Goal: Task Accomplishment & Management: Manage account settings

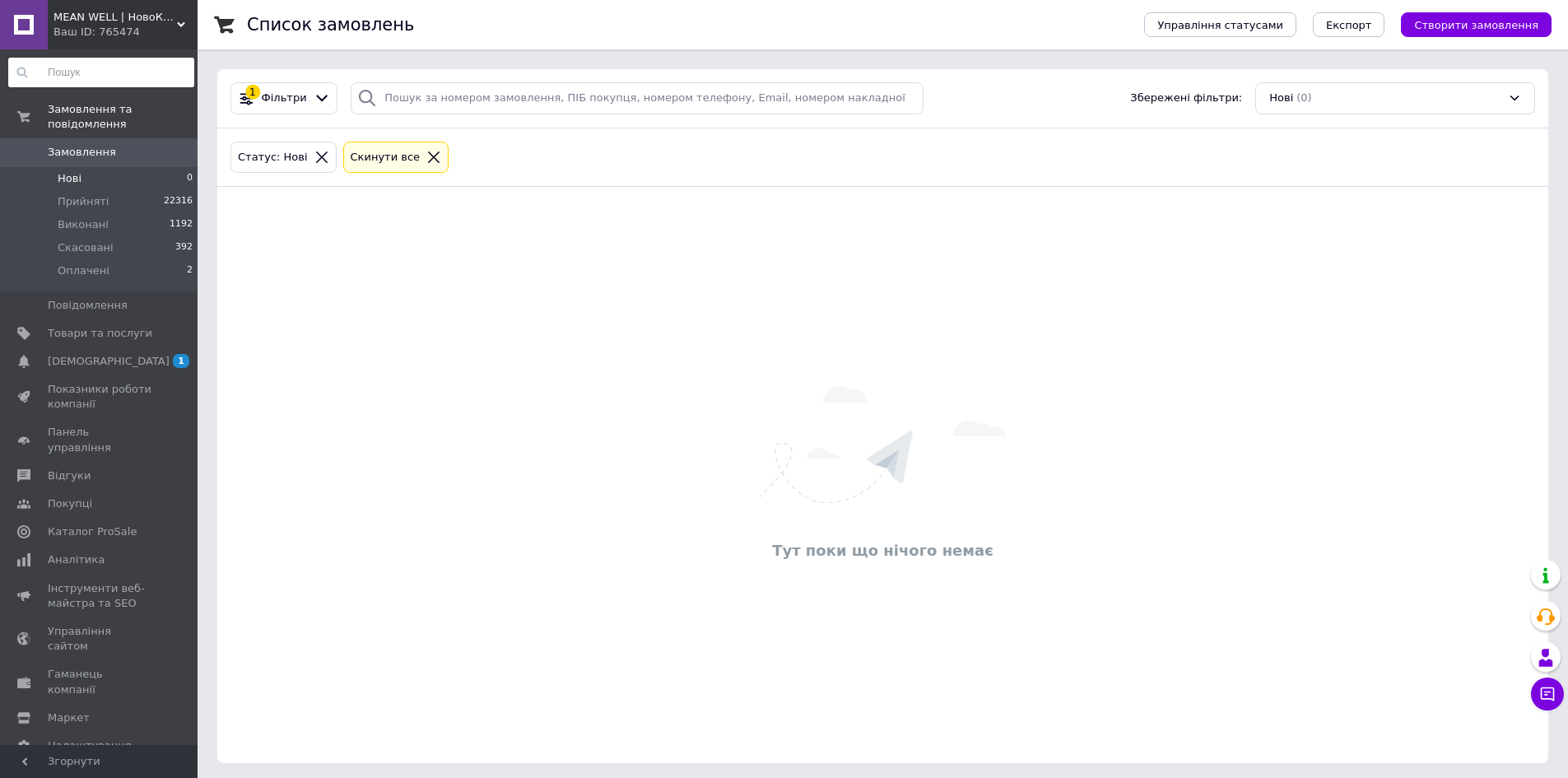
click at [114, 150] on div "Замовлення та повідомлення Замовлення 0 Нові 0 Прийняті 22316 Виконані 1192 Ска…" at bounding box center [101, 399] width 202 height 700
click at [138, 190] on li "Прийняті 22317" at bounding box center [101, 201] width 202 height 23
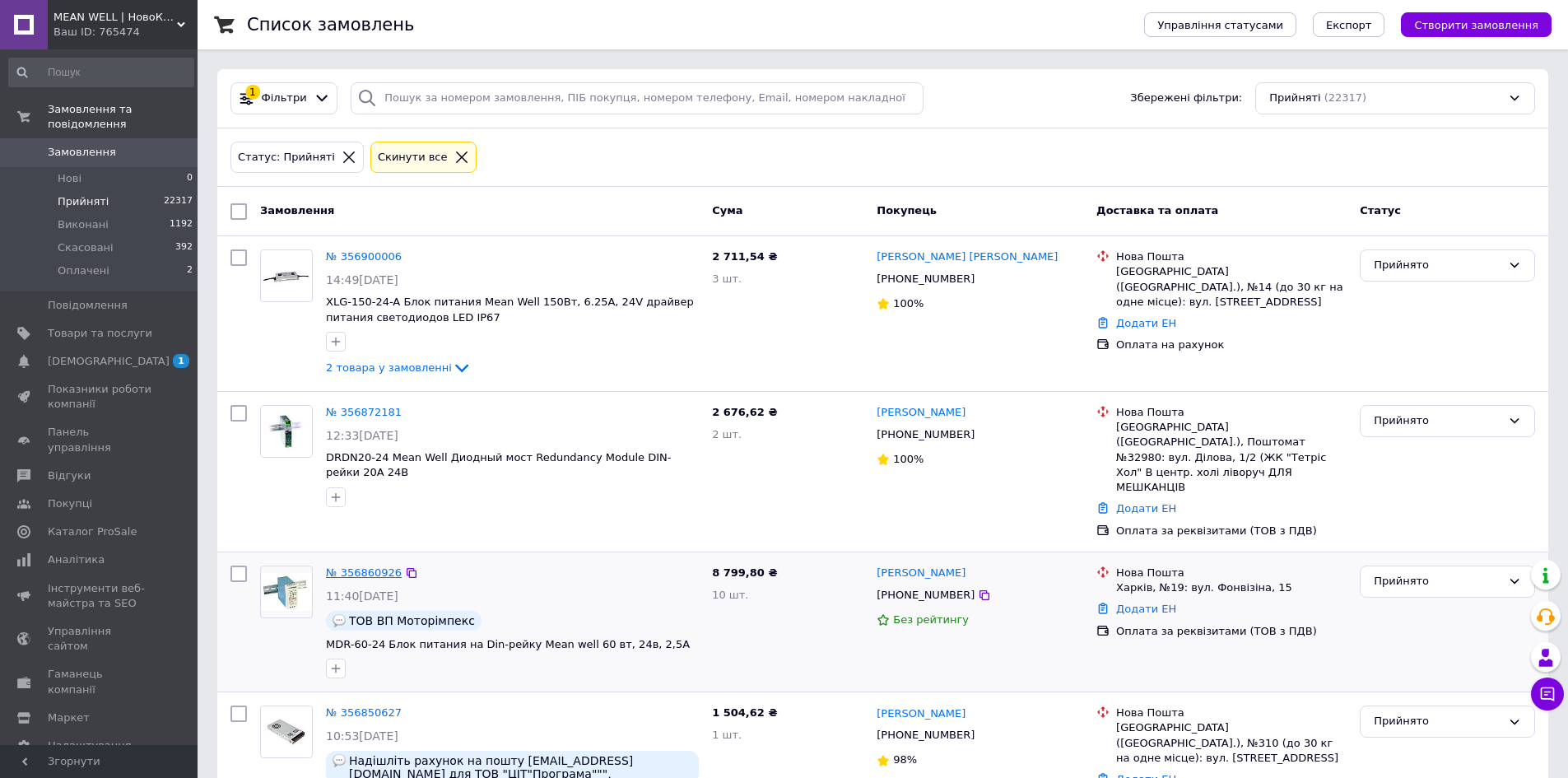
click at [371, 566] on link "№ 356860926" at bounding box center [364, 572] width 76 height 12
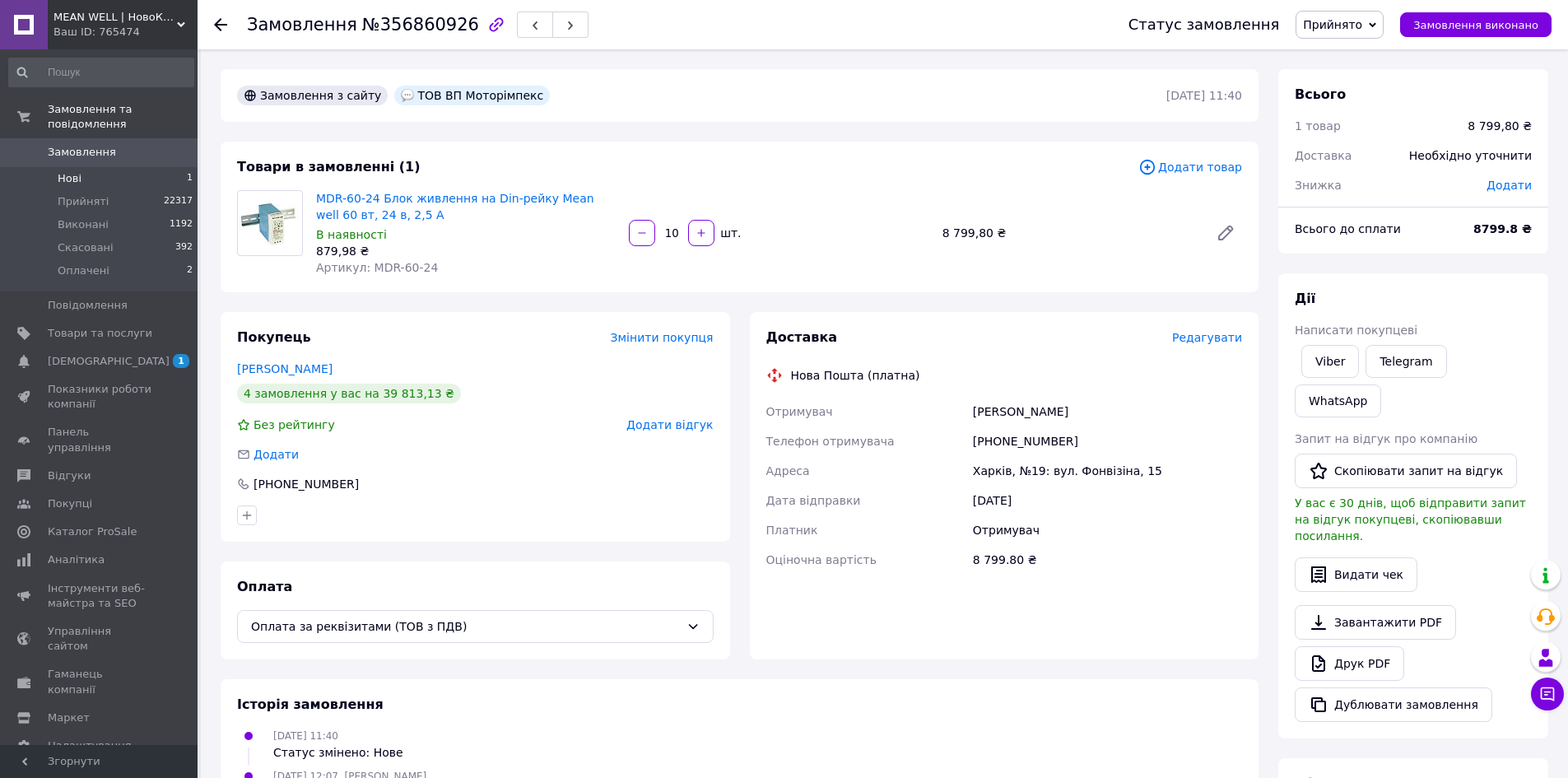
click at [116, 167] on li "Нові 1" at bounding box center [101, 179] width 202 height 23
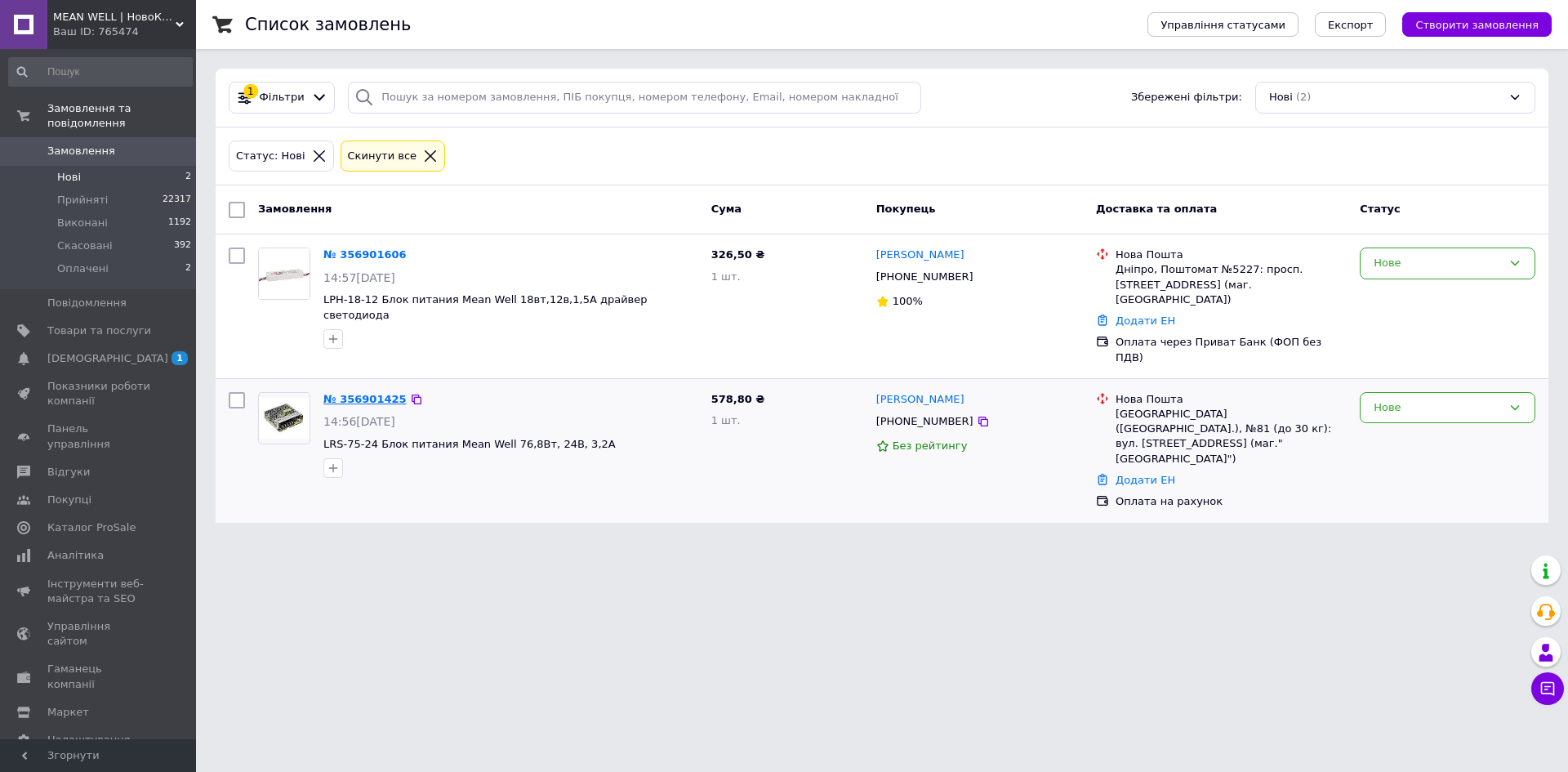
click at [376, 393] on link "№ 356901425" at bounding box center [365, 399] width 83 height 12
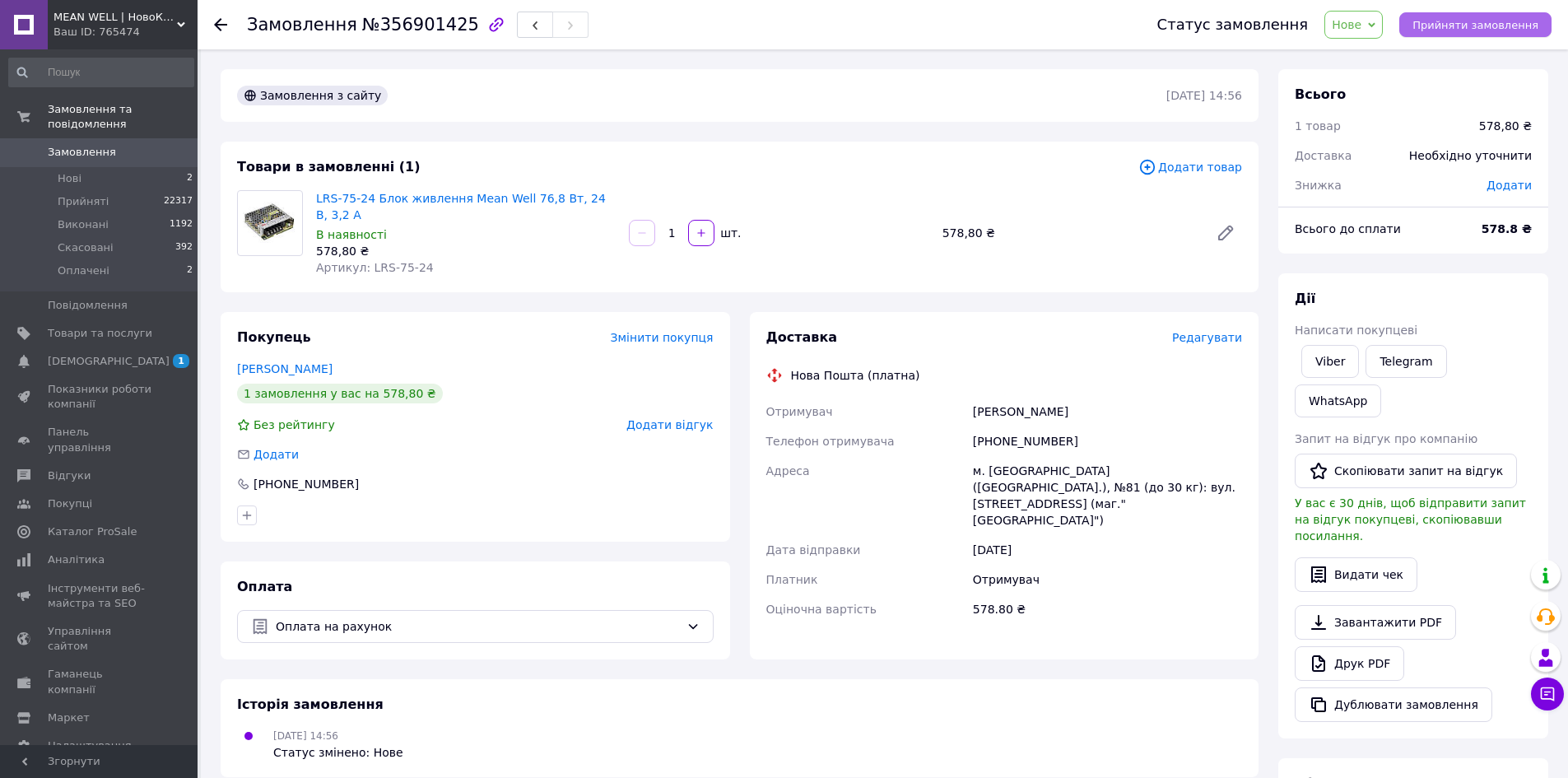
click at [1447, 19] on span "Прийняти замовлення" at bounding box center [1474, 25] width 126 height 12
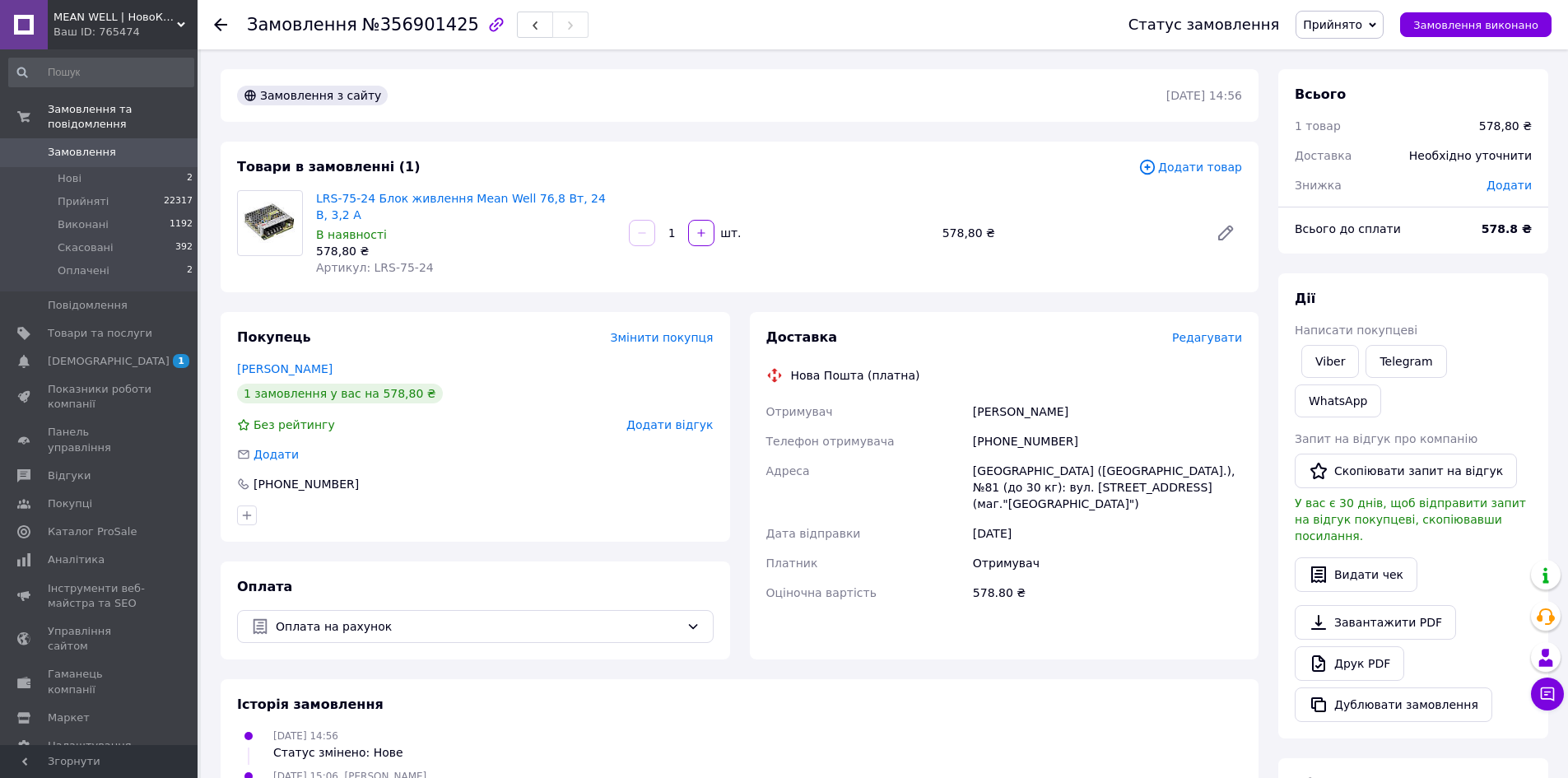
drag, startPoint x: 1075, startPoint y: 394, endPoint x: 976, endPoint y: 401, distance: 99.2
click at [976, 401] on div "Сенютина Татьяна" at bounding box center [1108, 411] width 276 height 29
copy div "Сенютина Татьяна"
drag, startPoint x: 340, startPoint y: 466, endPoint x: 235, endPoint y: 475, distance: 105.4
click at [235, 475] on div "Покупець Змінити покупця Сенютина Татьяна 1 замовлення у вас на 578,80 ₴ Без ре…" at bounding box center [474, 426] width 509 height 230
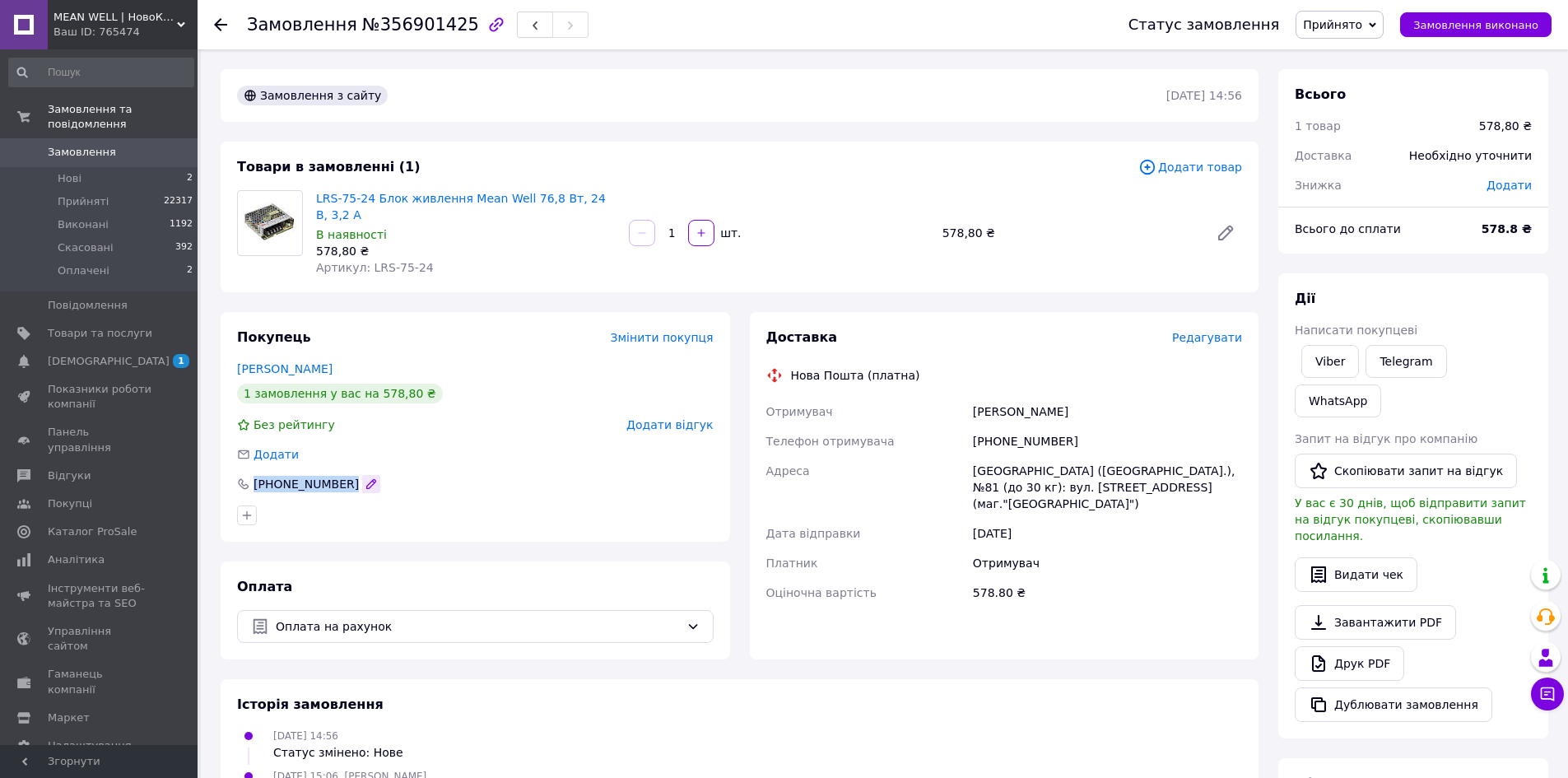
drag, startPoint x: 252, startPoint y: 468, endPoint x: 342, endPoint y: 459, distance: 90.4
click at [342, 475] on div "+380501968611" at bounding box center [308, 483] width 146 height 16
copy div "+380501968611"
drag, startPoint x: 1174, startPoint y: 473, endPoint x: 956, endPoint y: 454, distance: 218.8
click at [956, 454] on div "Отримувач Сенютина Татьяна Телефон отримувача +380501968611 Адреса Київ (Київсь…" at bounding box center [1004, 502] width 483 height 211
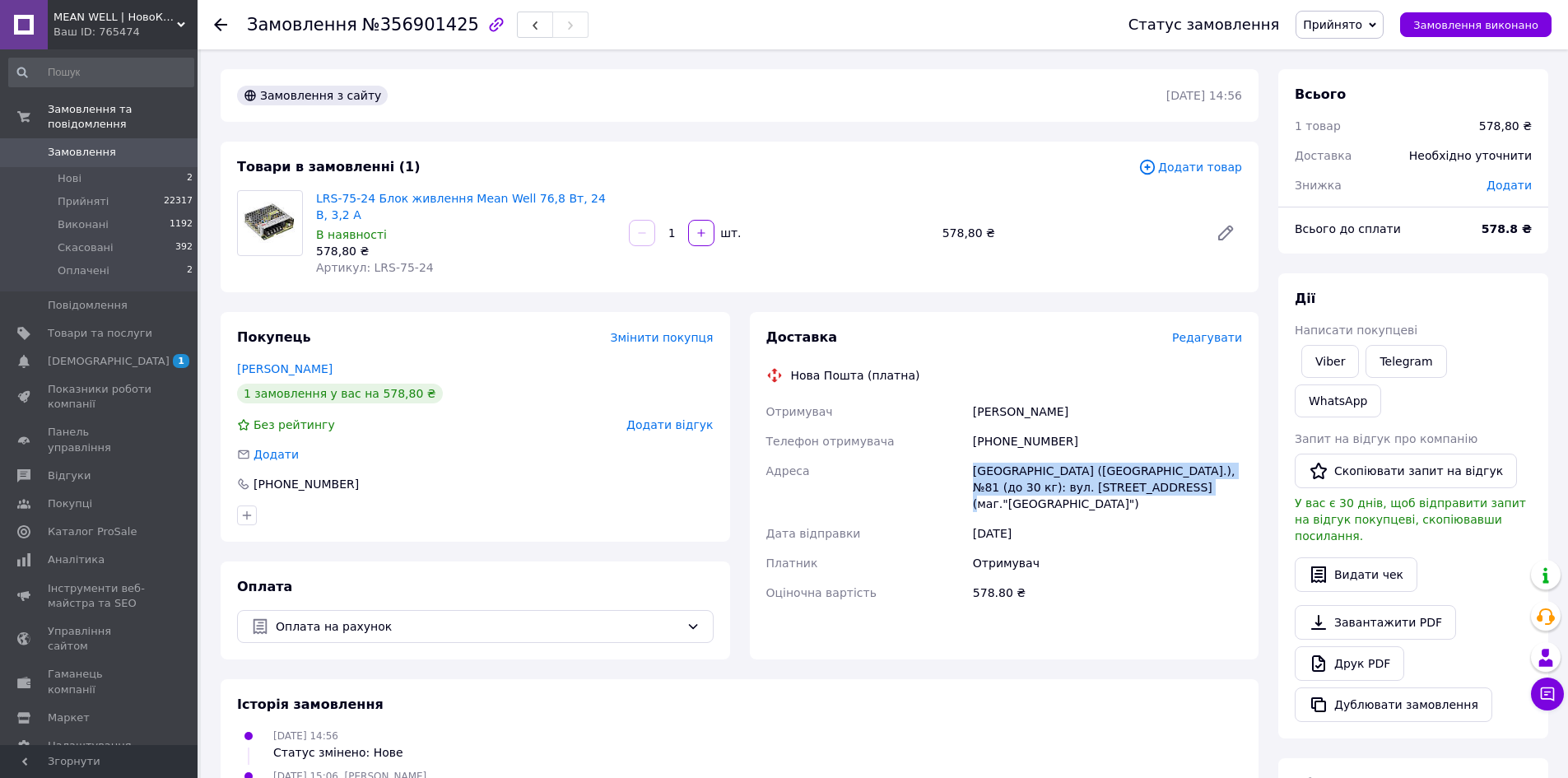
copy div "Адреса Київ (Київська обл.), №81 (до 30 кг): вул. Деміївська, 39 (маг."Велика К…"
drag, startPoint x: 423, startPoint y: 249, endPoint x: 366, endPoint y: 251, distance: 57.0
click at [366, 259] on div "Артикул: LRS-75-24" at bounding box center [465, 267] width 300 height 16
copy span "LRS-75-24"
click at [1326, 362] on link "Viber" at bounding box center [1330, 361] width 58 height 33
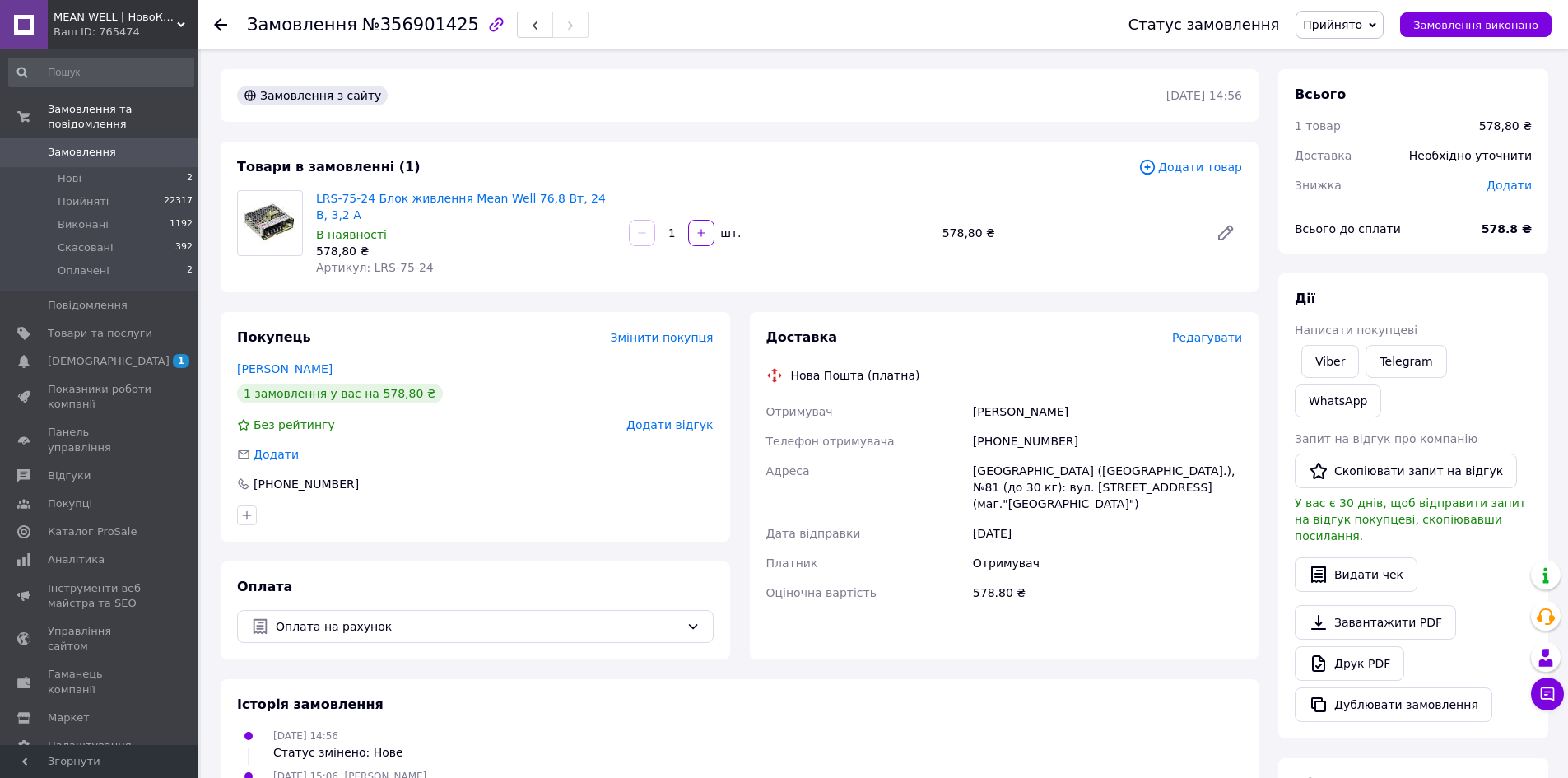
click at [494, 360] on div "Сенютина Татьяна" at bounding box center [475, 368] width 476 height 16
click at [412, 125] on div "Замовлення з сайту 12.08.2025 | 14:56 Товари в замовленні (1) Додати товар LRS-…" at bounding box center [739, 602] width 1058 height 1067
drag, startPoint x: 369, startPoint y: 25, endPoint x: 447, endPoint y: 27, distance: 78.0
click at [447, 27] on span "№356901425" at bounding box center [421, 25] width 117 height 20
copy span "356901425"
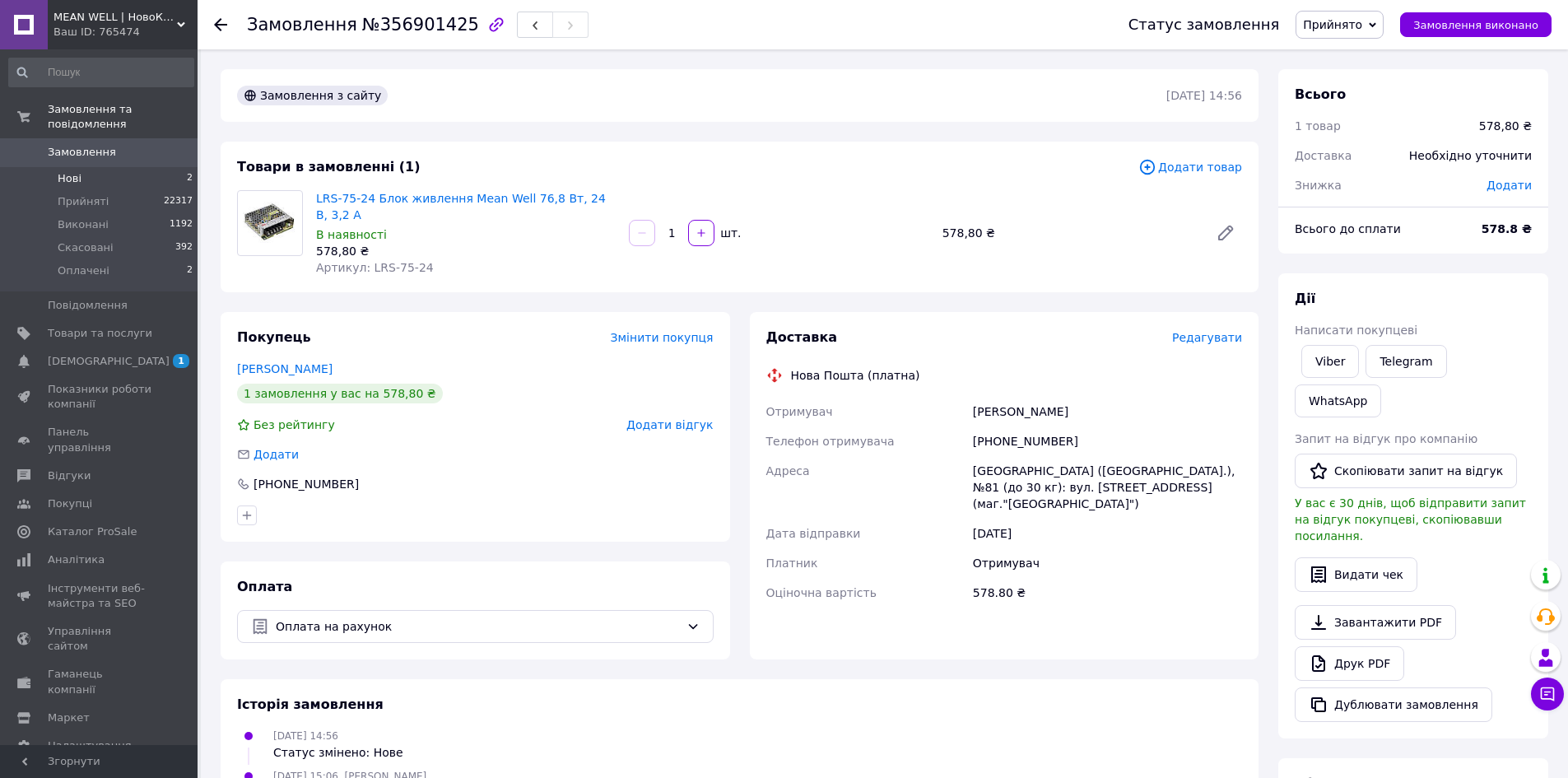
click at [118, 167] on li "Нові 2" at bounding box center [101, 179] width 202 height 23
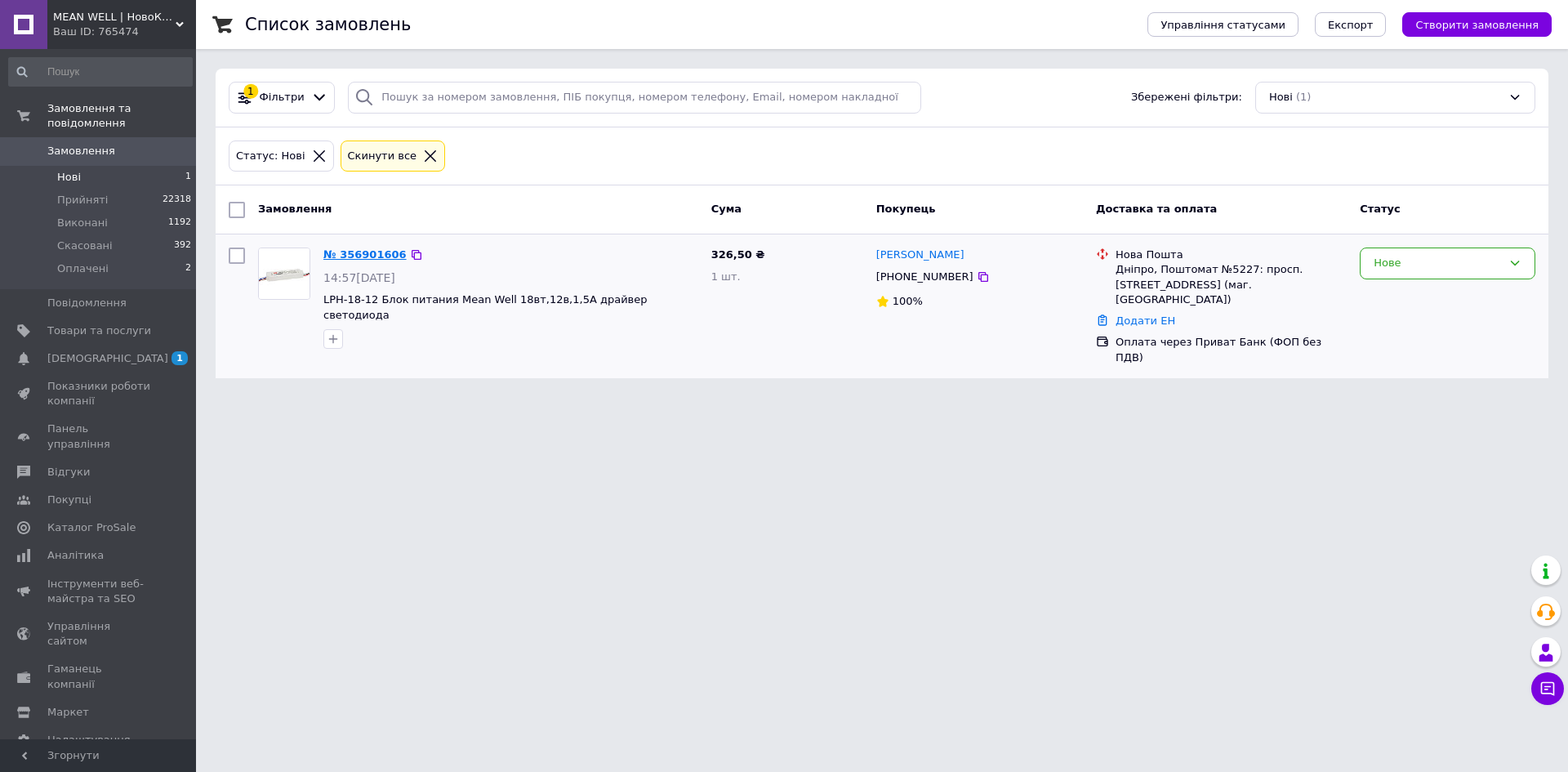
click at [376, 250] on link "№ 356901606" at bounding box center [365, 254] width 83 height 12
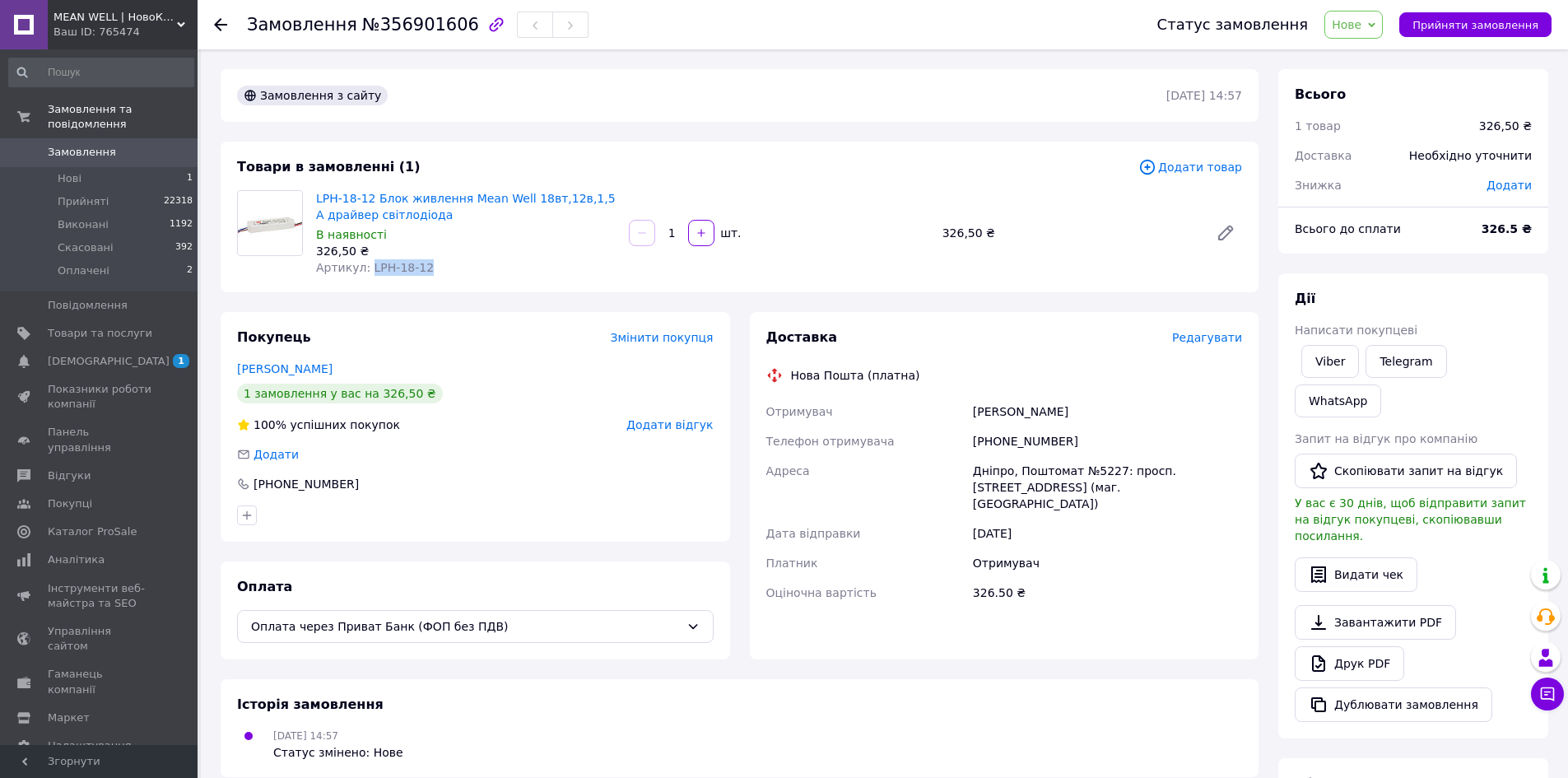
drag, startPoint x: 436, startPoint y: 264, endPoint x: 366, endPoint y: 266, distance: 70.0
click at [366, 266] on div "Артикул: LPH-18-12" at bounding box center [465, 267] width 300 height 16
copy span "LPH-18-12"
click at [1451, 25] on span "Прийняти замовлення" at bounding box center [1474, 25] width 126 height 12
drag, startPoint x: 1079, startPoint y: 410, endPoint x: 977, endPoint y: 415, distance: 102.1
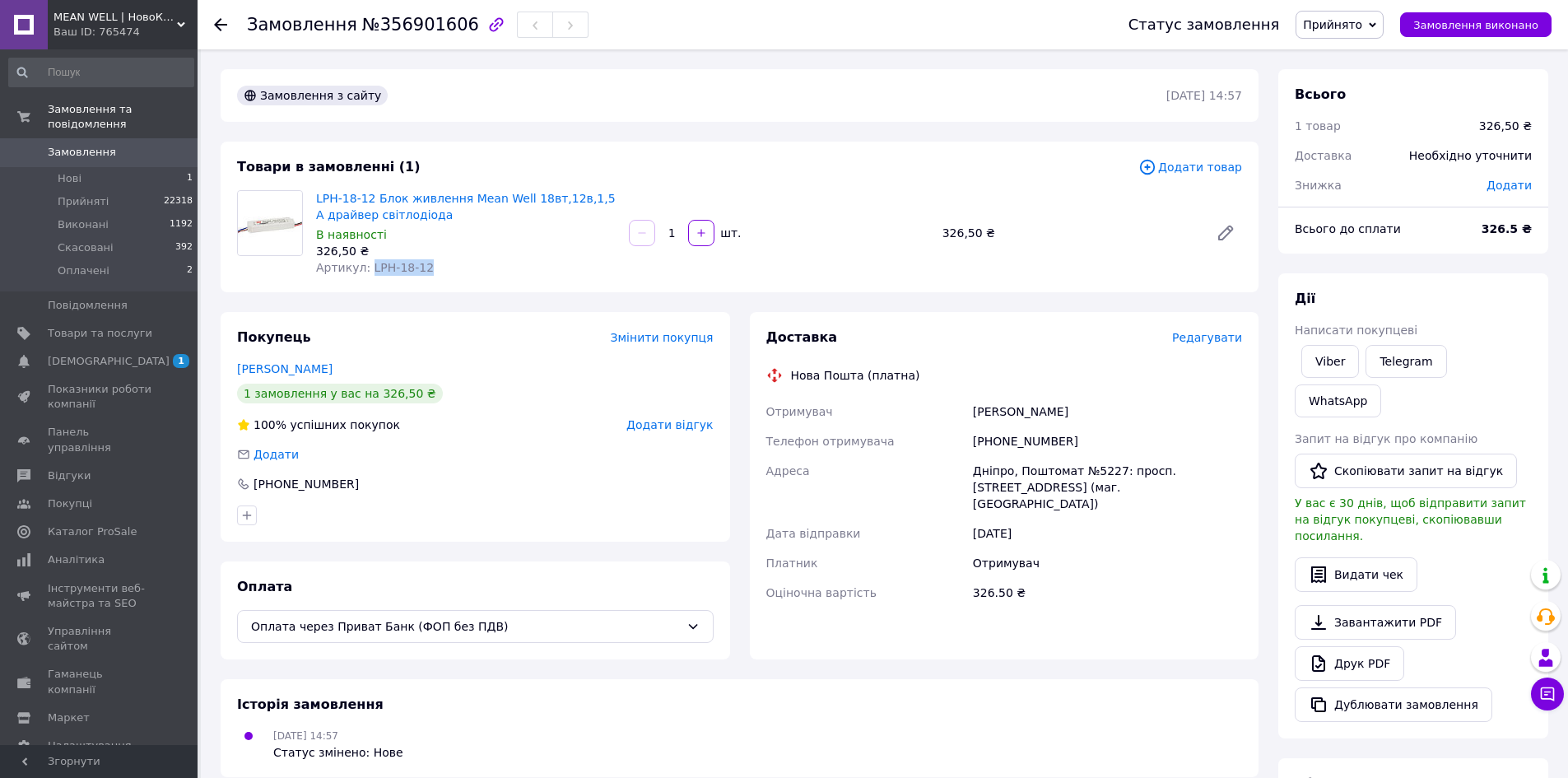
click at [977, 415] on div "Шаблій Валентин" at bounding box center [1108, 411] width 276 height 29
copy div "Шаблій Валентин"
drag, startPoint x: 339, startPoint y: 481, endPoint x: 297, endPoint y: 487, distance: 42.4
click at [297, 487] on div "+380679697204" at bounding box center [308, 483] width 146 height 16
drag, startPoint x: 253, startPoint y: 480, endPoint x: 335, endPoint y: 482, distance: 82.0
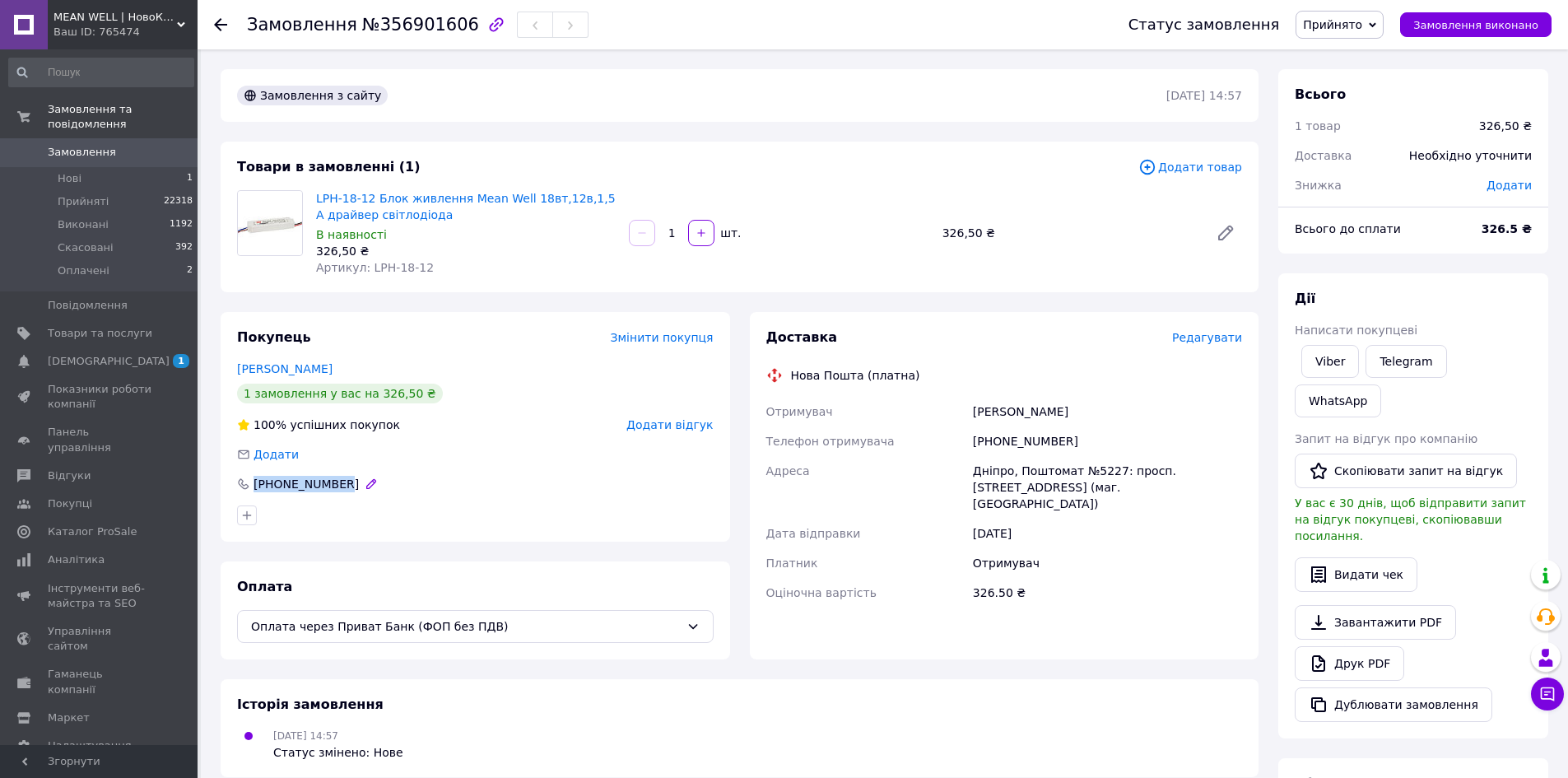
click at [335, 482] on div "+380679697204" at bounding box center [305, 483] width 109 height 16
copy div "+380679697204"
drag, startPoint x: 1034, startPoint y: 491, endPoint x: 967, endPoint y: 468, distance: 70.8
click at [967, 468] on div "Отримувач Шаблій Валентин Телефон отримувача +380679697204 Адреса Дніпро, Пошто…" at bounding box center [1004, 502] width 483 height 211
copy div "Адреса Дніпро, Поштомат №5227: просп. Металургів, 50 (маг. АТБ)"
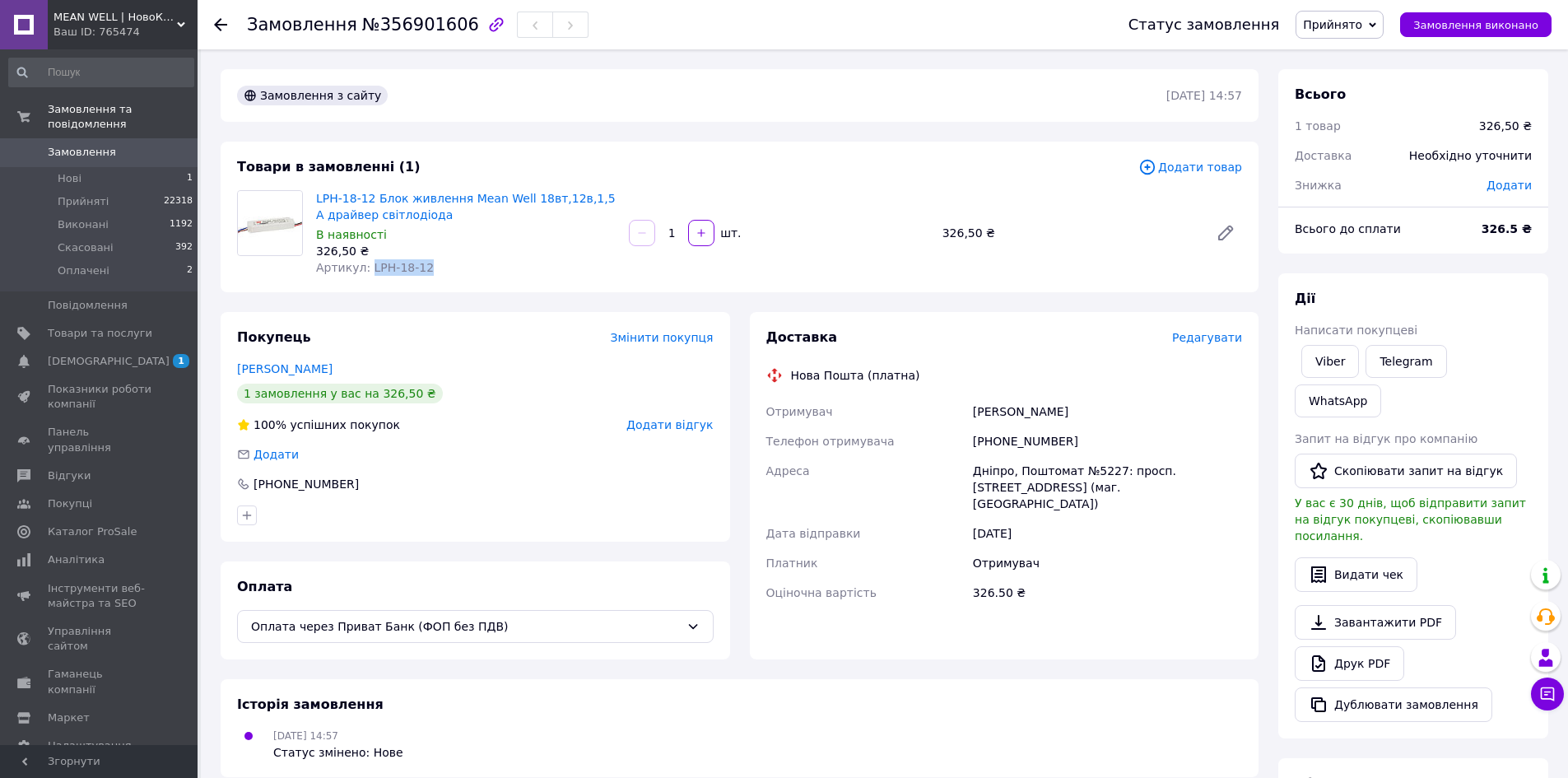
drag, startPoint x: 423, startPoint y: 272, endPoint x: 366, endPoint y: 270, distance: 57.0
click at [366, 270] on div "Артикул: LPH-18-12" at bounding box center [465, 267] width 300 height 16
copy span "LPH-18-12"
click at [1072, 98] on div "Замовлення з сайту" at bounding box center [699, 95] width 932 height 26
click at [1326, 352] on link "Viber" at bounding box center [1330, 361] width 58 height 33
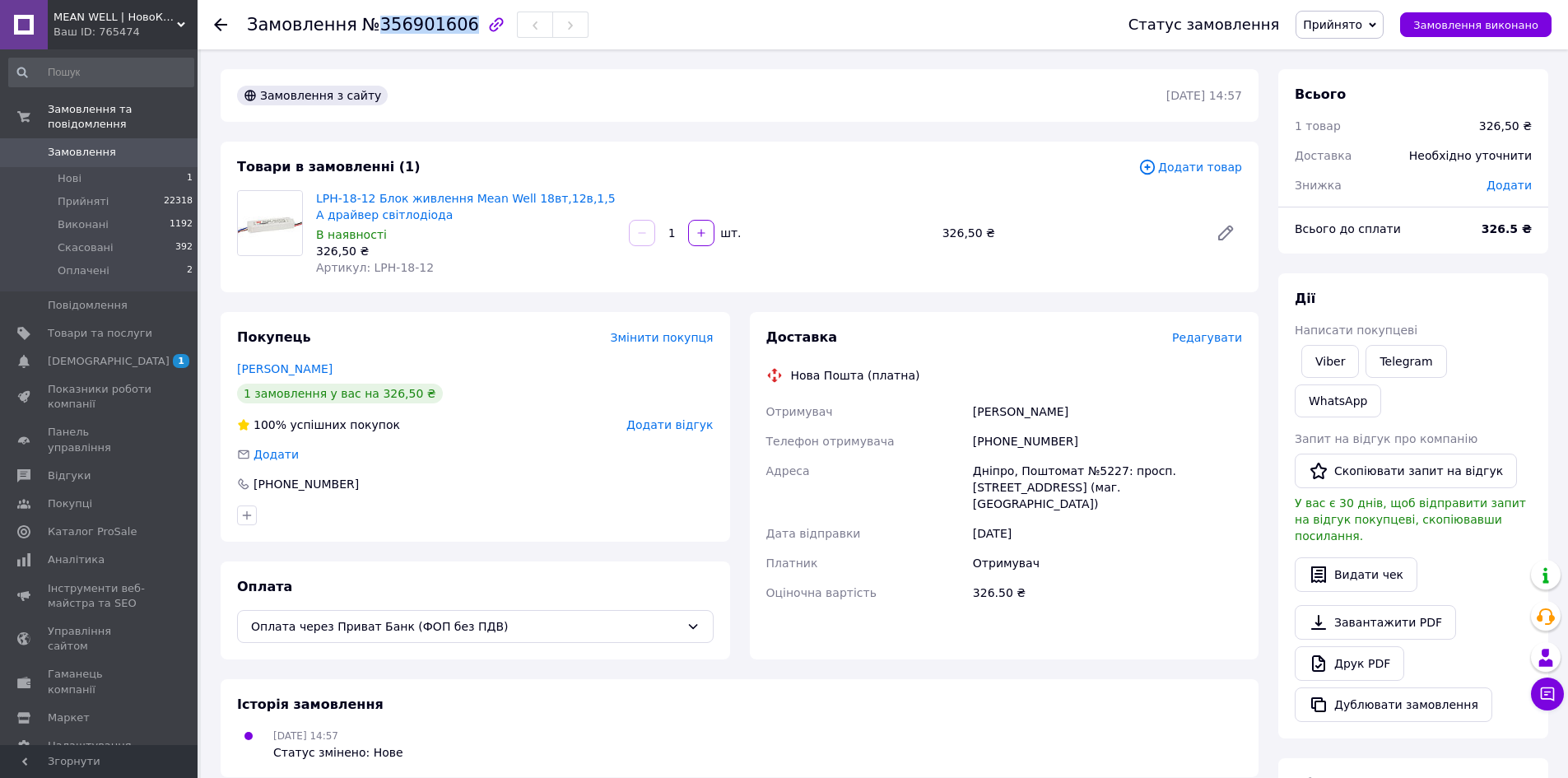
drag, startPoint x: 367, startPoint y: 28, endPoint x: 449, endPoint y: 27, distance: 82.0
click at [449, 27] on span "№356901606" at bounding box center [421, 25] width 117 height 20
click at [118, 167] on li "Нові 1" at bounding box center [101, 179] width 202 height 23
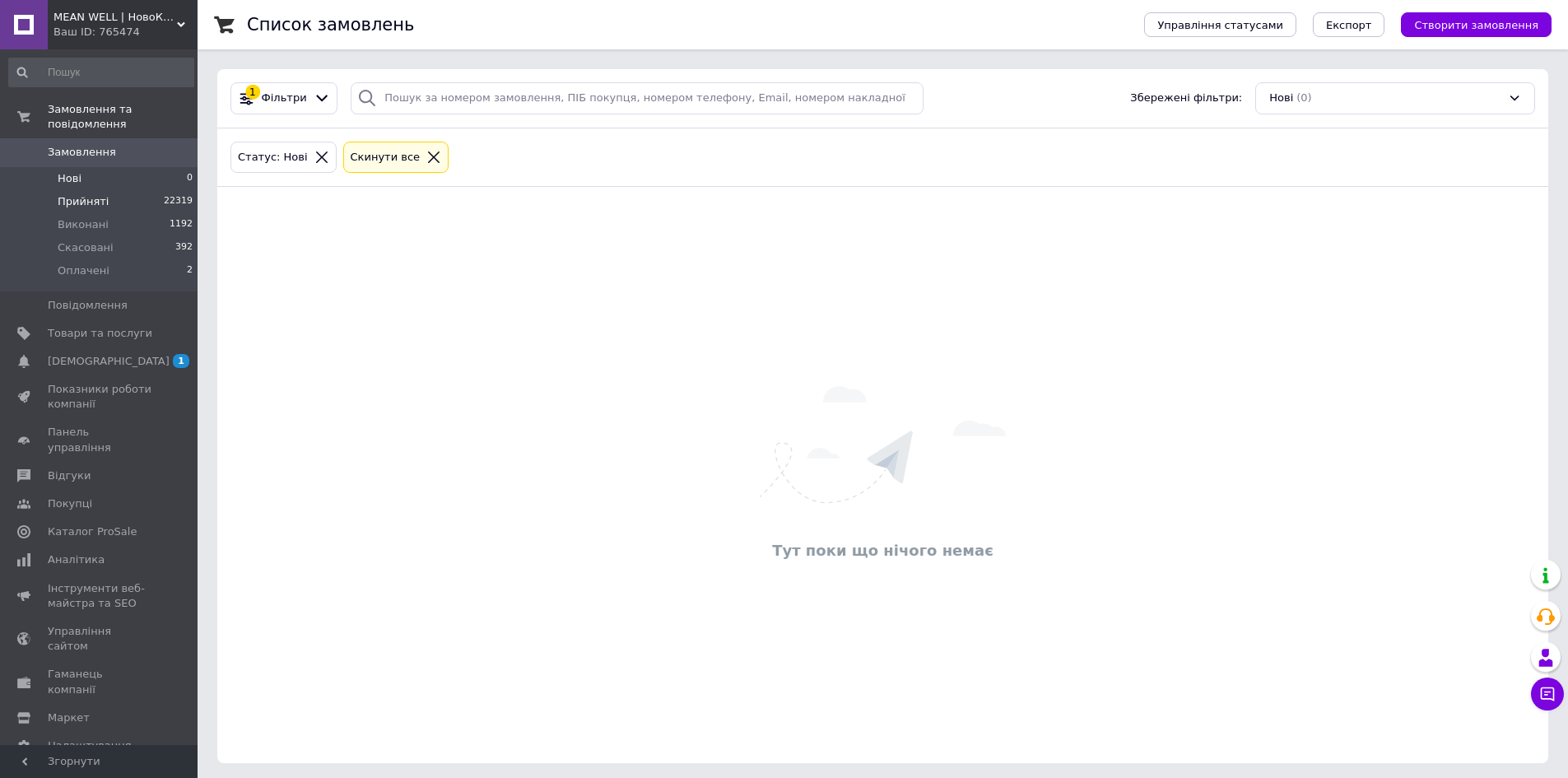
click at [181, 194] on span "22319" at bounding box center [178, 201] width 28 height 15
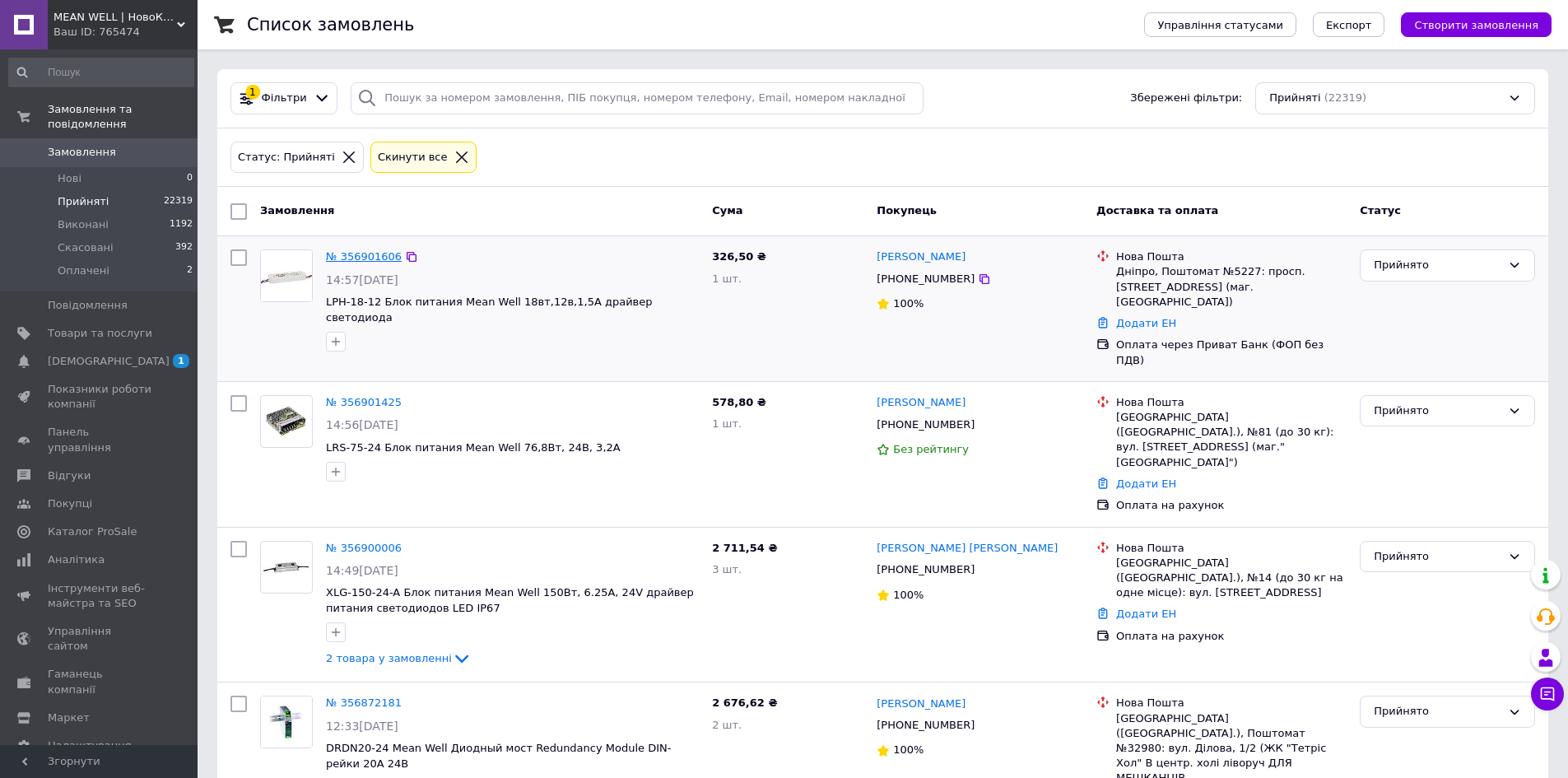
click at [353, 259] on link "№ 356901606" at bounding box center [364, 256] width 76 height 12
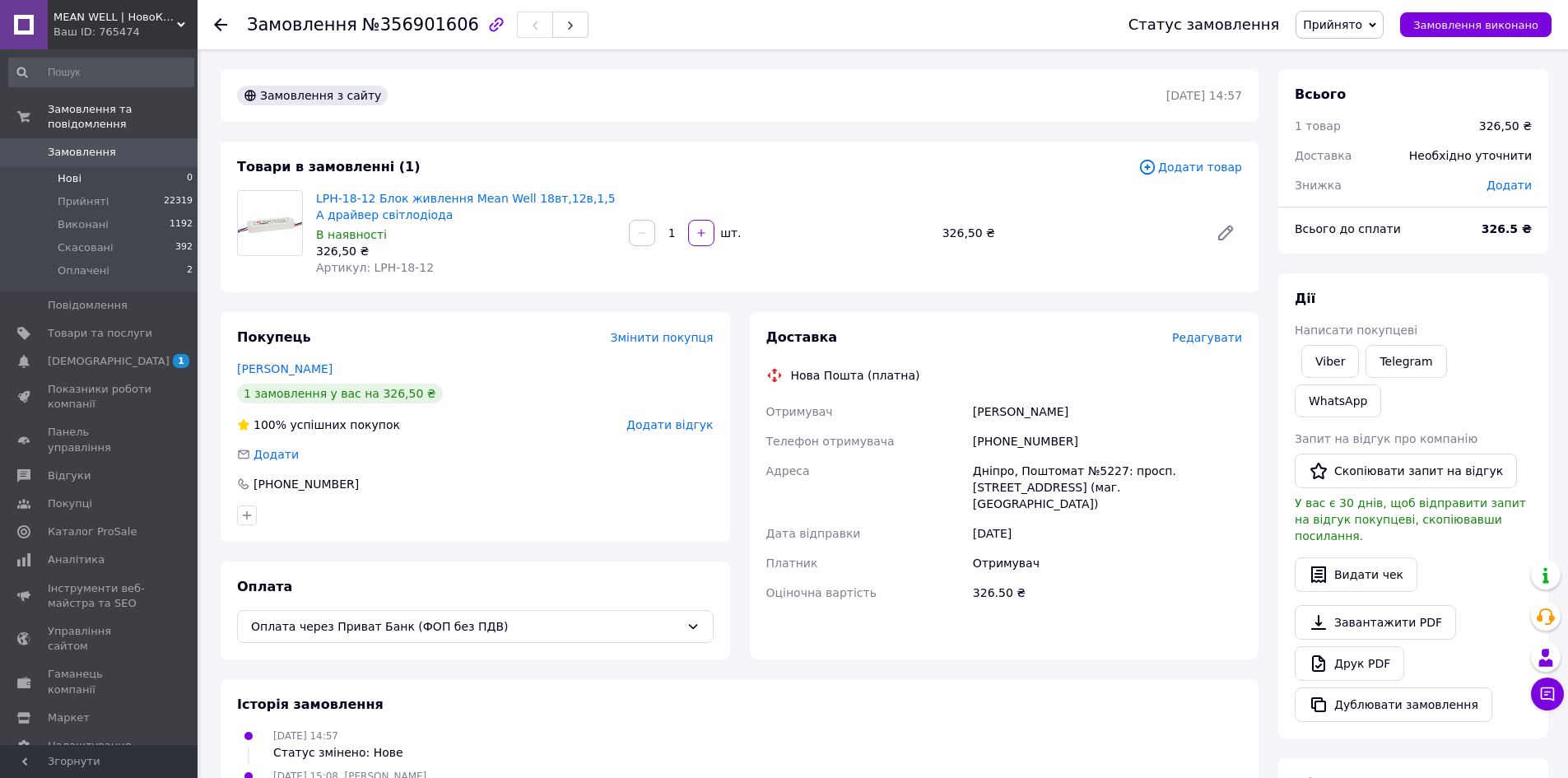
click at [107, 167] on li "Нові 0" at bounding box center [101, 179] width 202 height 23
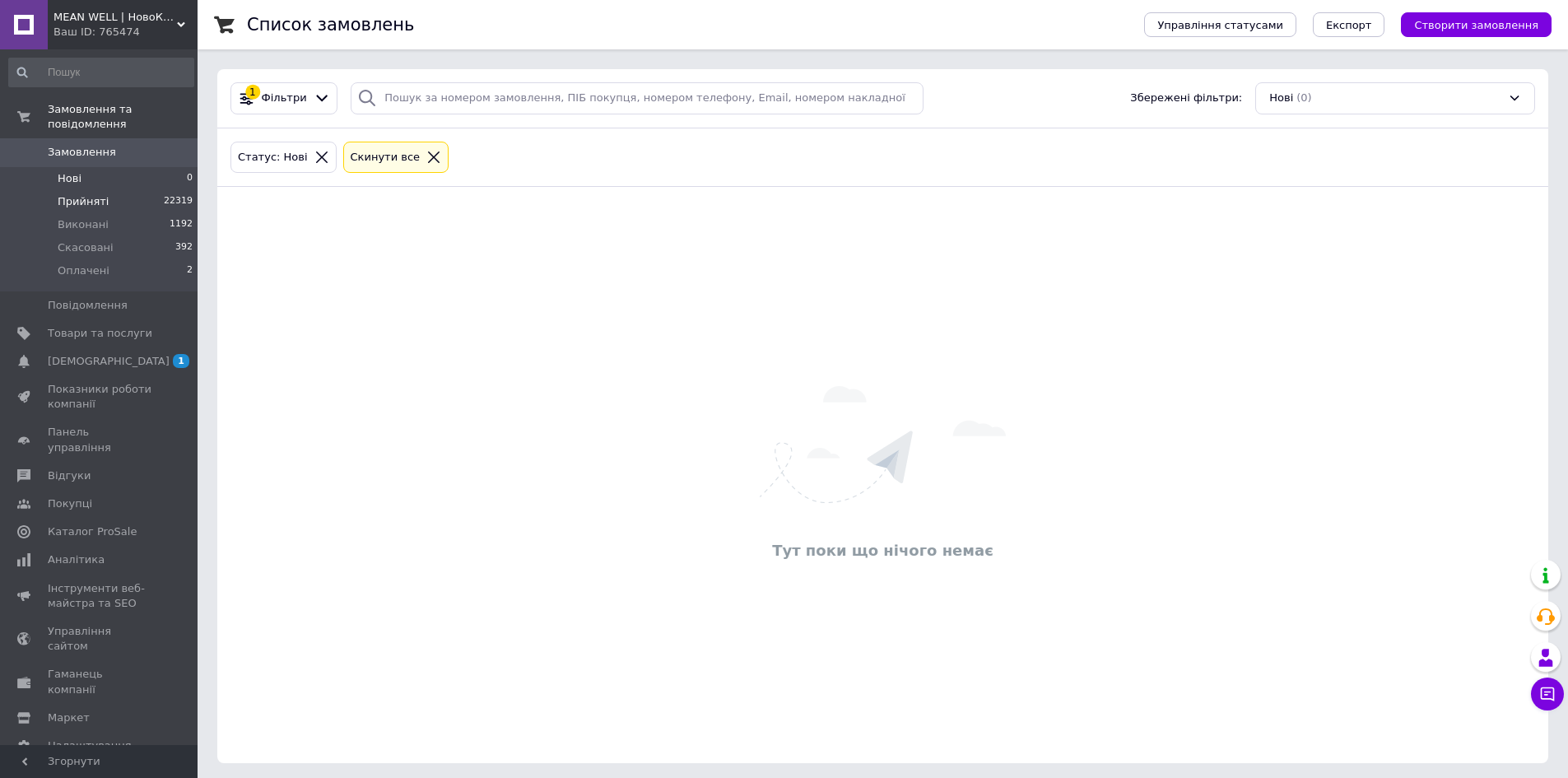
click at [81, 194] on span "Прийняті" at bounding box center [83, 201] width 51 height 15
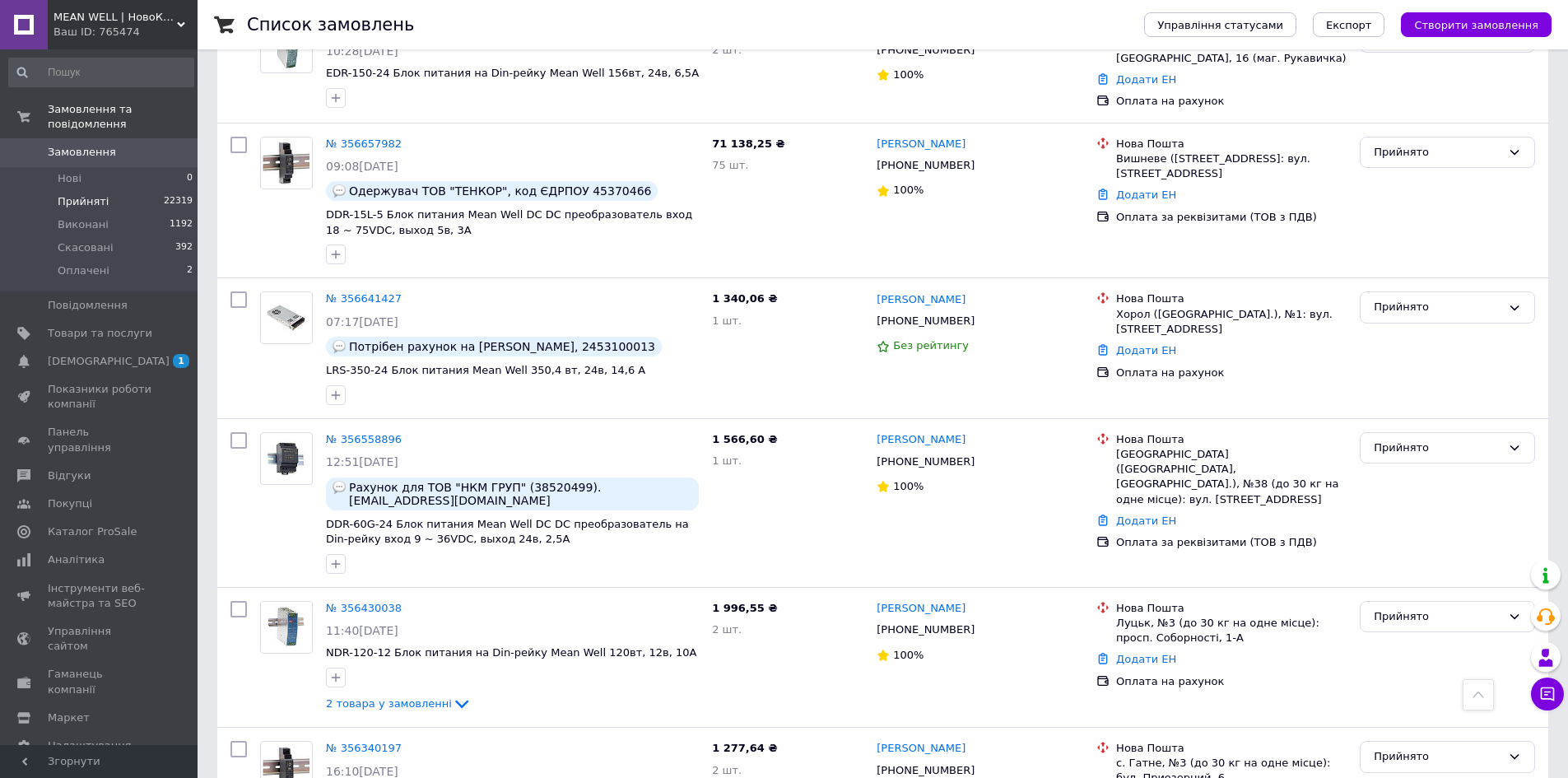
scroll to position [2269, 0]
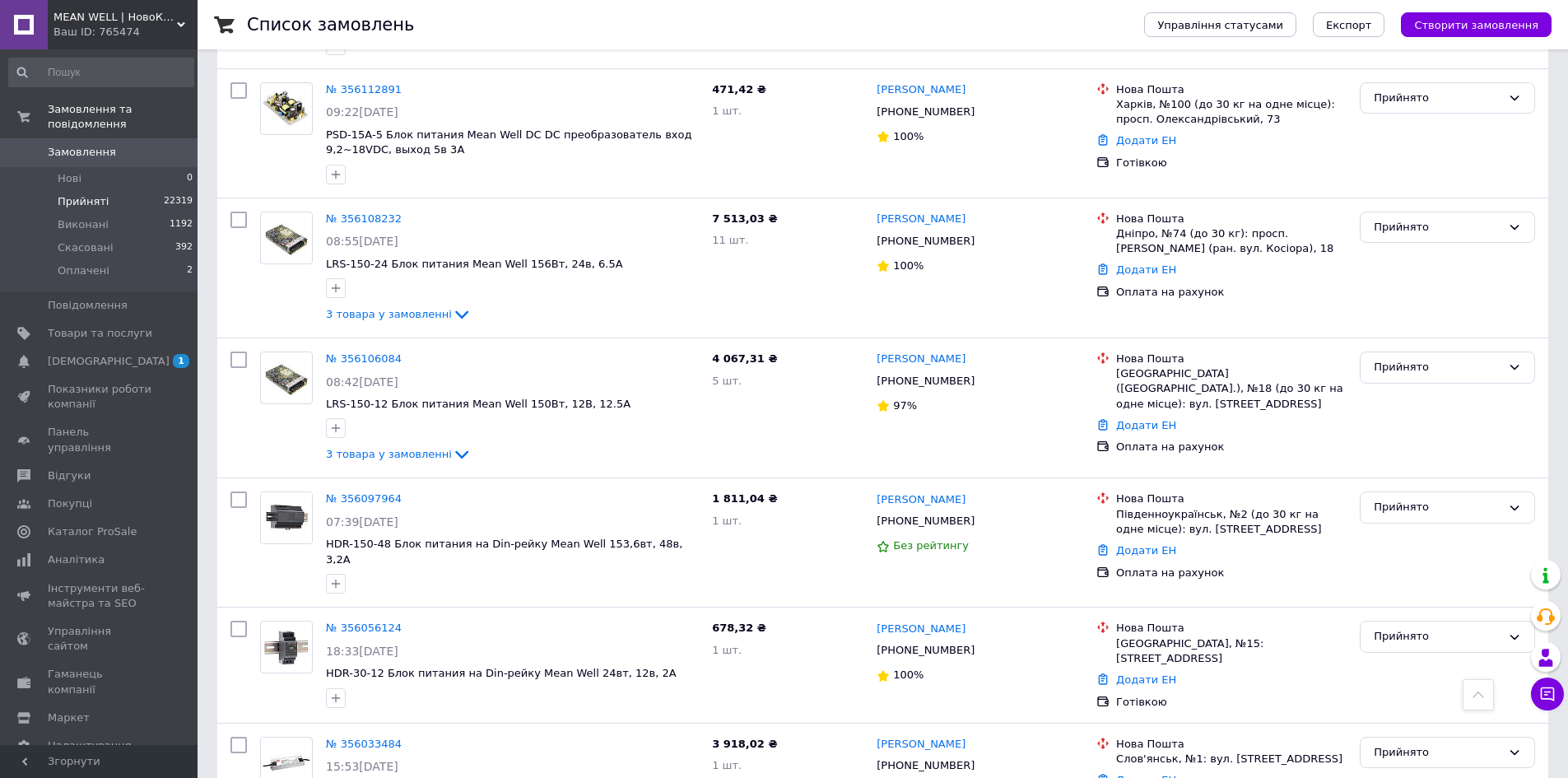
scroll to position [2295, 0]
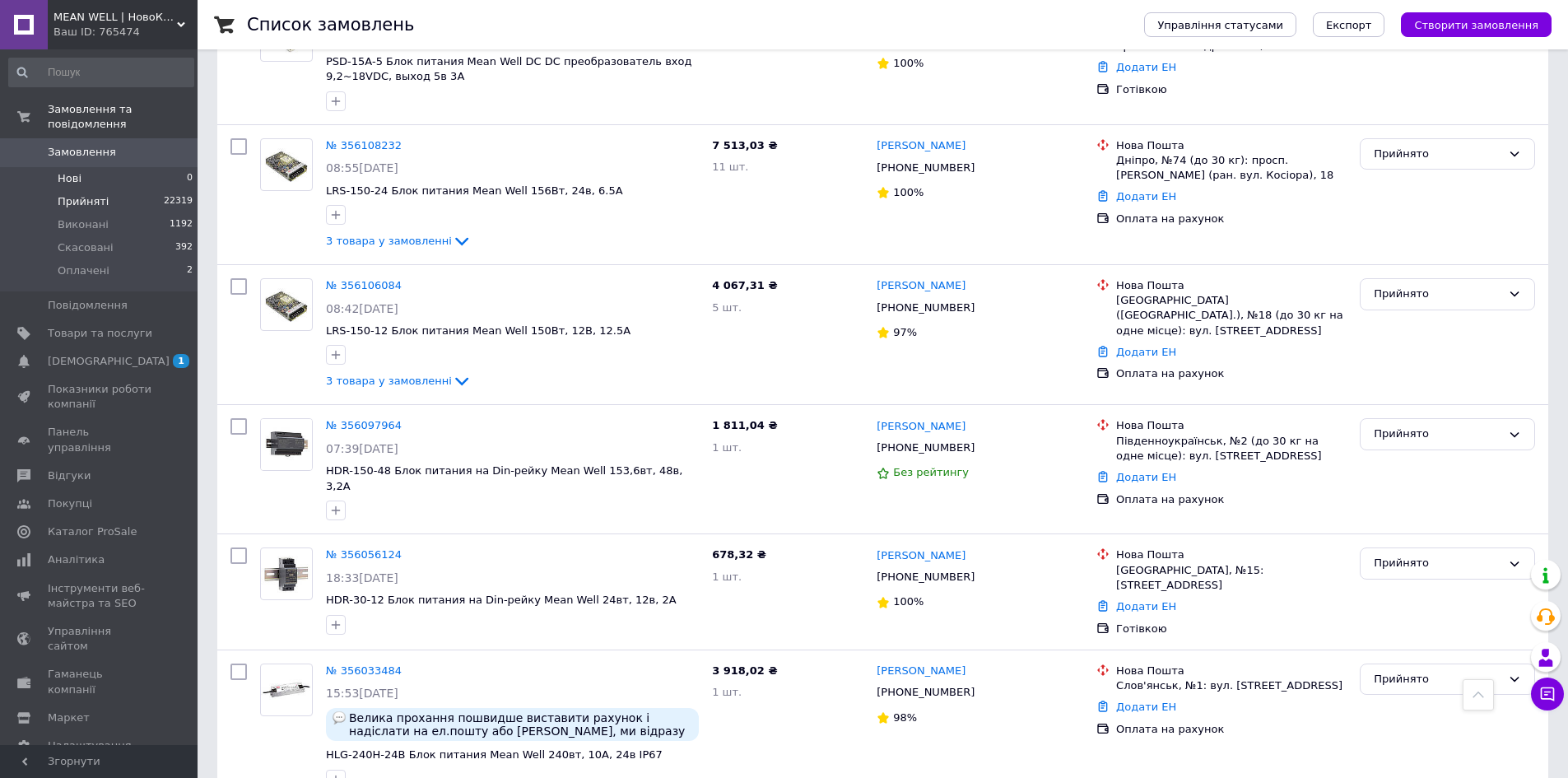
click at [90, 167] on li "Нові 0" at bounding box center [101, 179] width 202 height 23
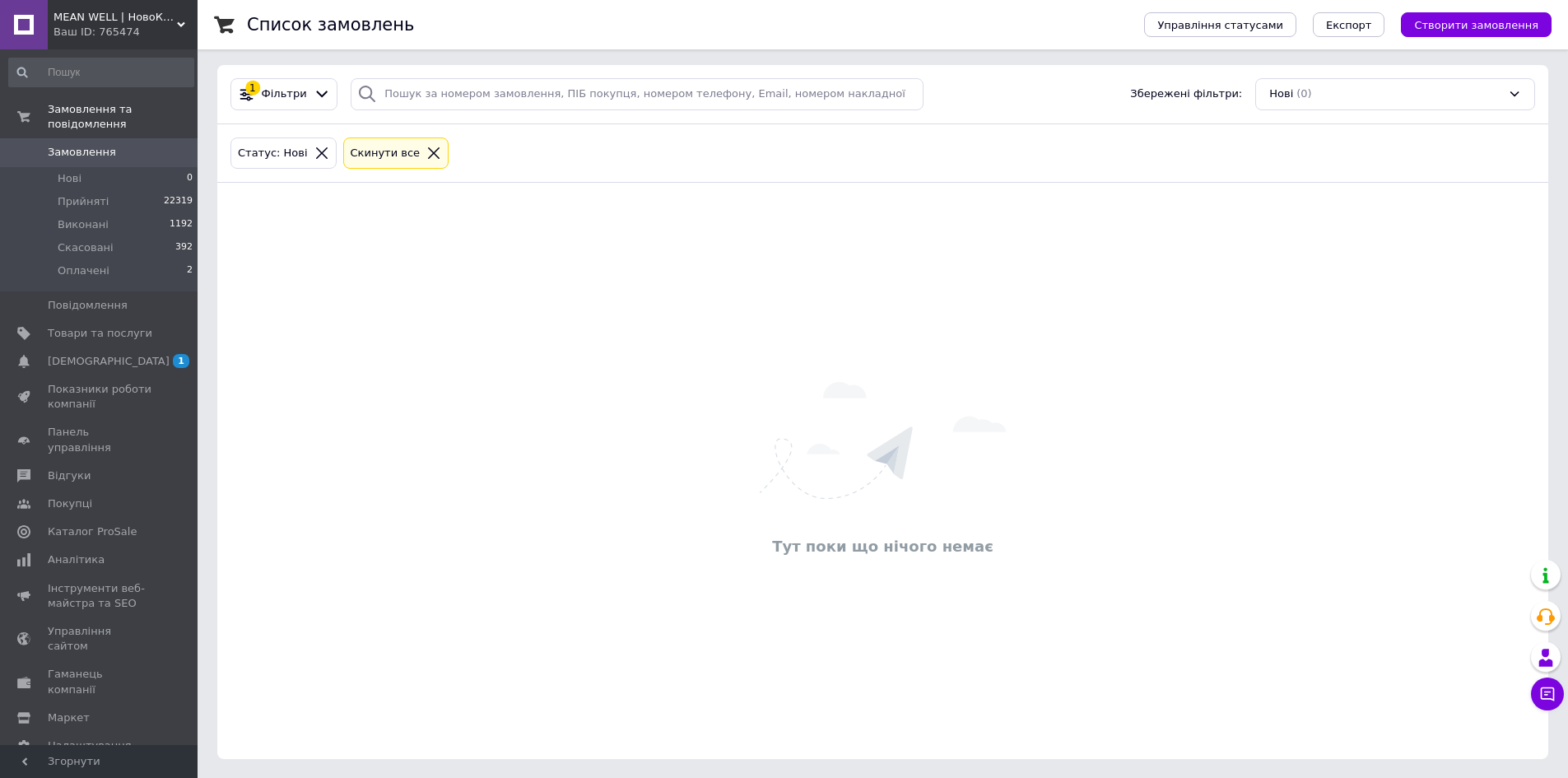
scroll to position [5, 0]
click at [263, 509] on div "Тут поки що нічого немає" at bounding box center [883, 470] width 1331 height 544
